Goal: Navigation & Orientation: Go to known website

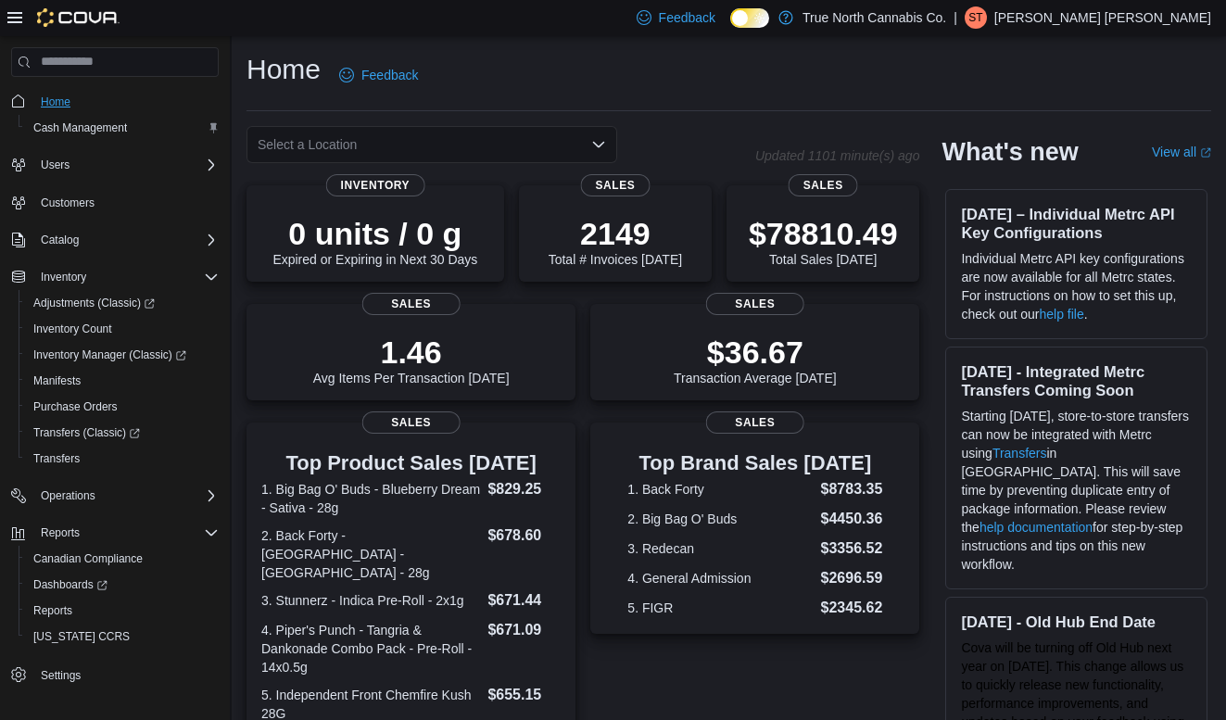
click at [66, 105] on span "Home" at bounding box center [56, 102] width 30 height 15
